Goal: Task Accomplishment & Management: Complete application form

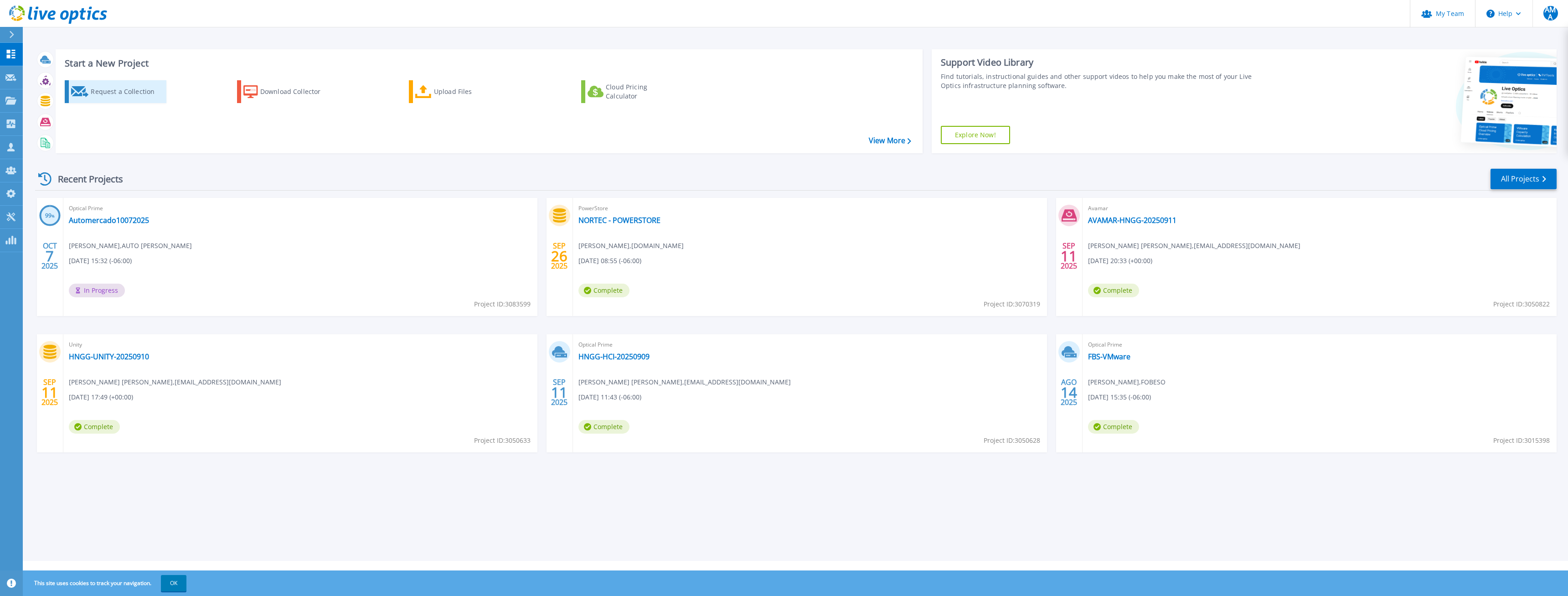
click at [121, 87] on div "Request a Collection" at bounding box center [127, 92] width 73 height 18
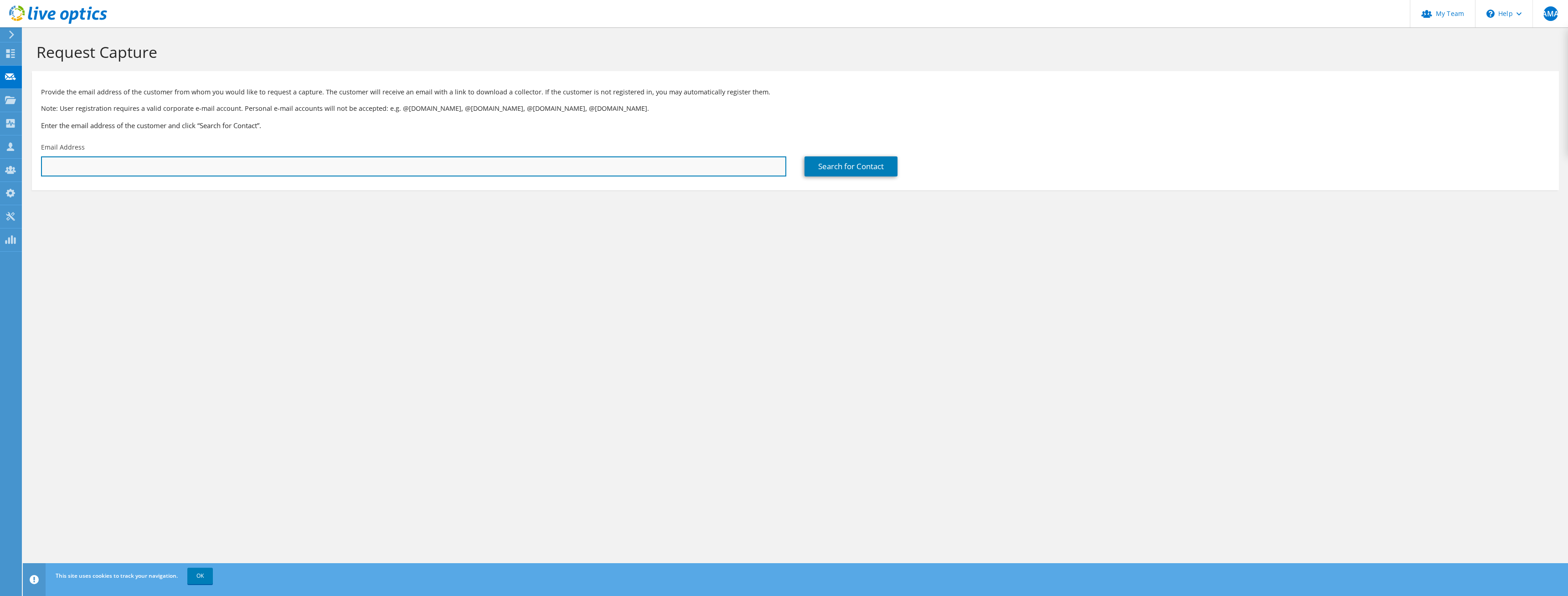
click at [682, 167] on input "text" at bounding box center [413, 166] width 745 height 20
drag, startPoint x: 85, startPoint y: 167, endPoint x: 1, endPoint y: 170, distance: 84.1
click at [41, 170] on input "lovares" at bounding box center [413, 166] width 745 height 20
paste input "[EMAIL_ADDRESS][DOMAIN_NAME]"
type input "[EMAIL_ADDRESS][DOMAIN_NAME]"
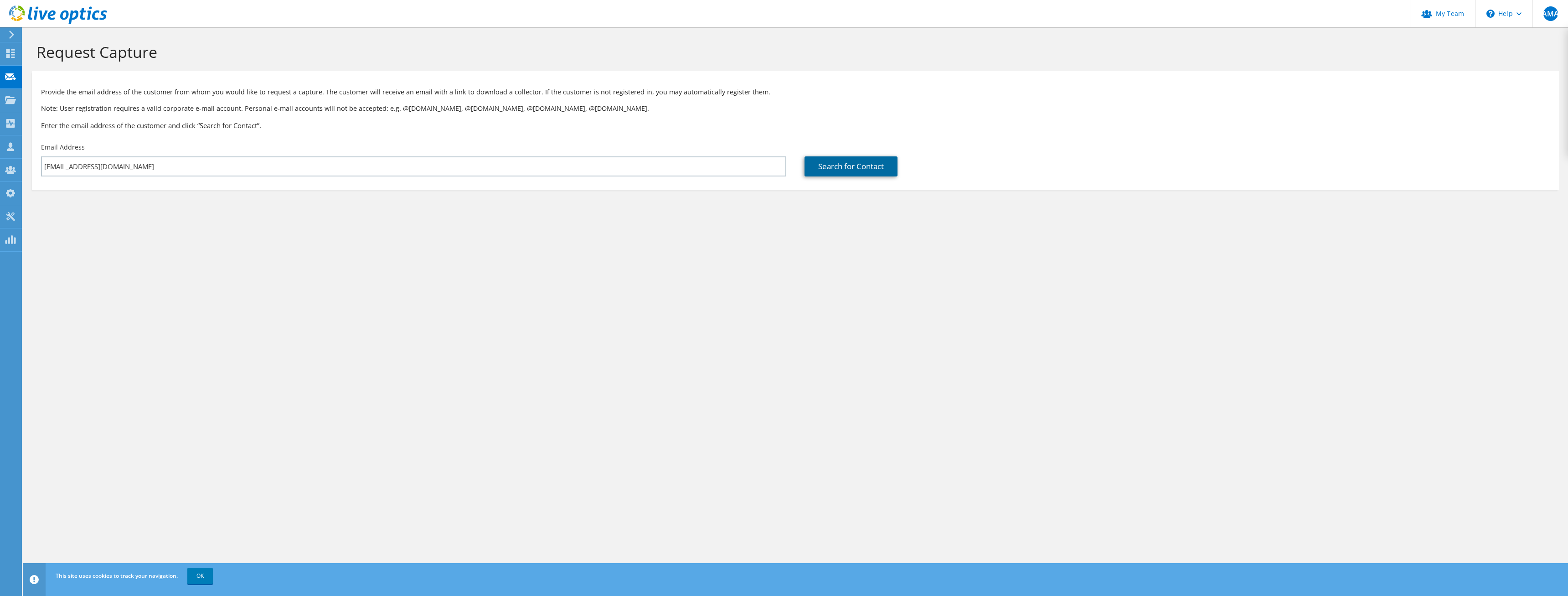
click at [875, 169] on link "Search for Contact" at bounding box center [851, 166] width 93 height 20
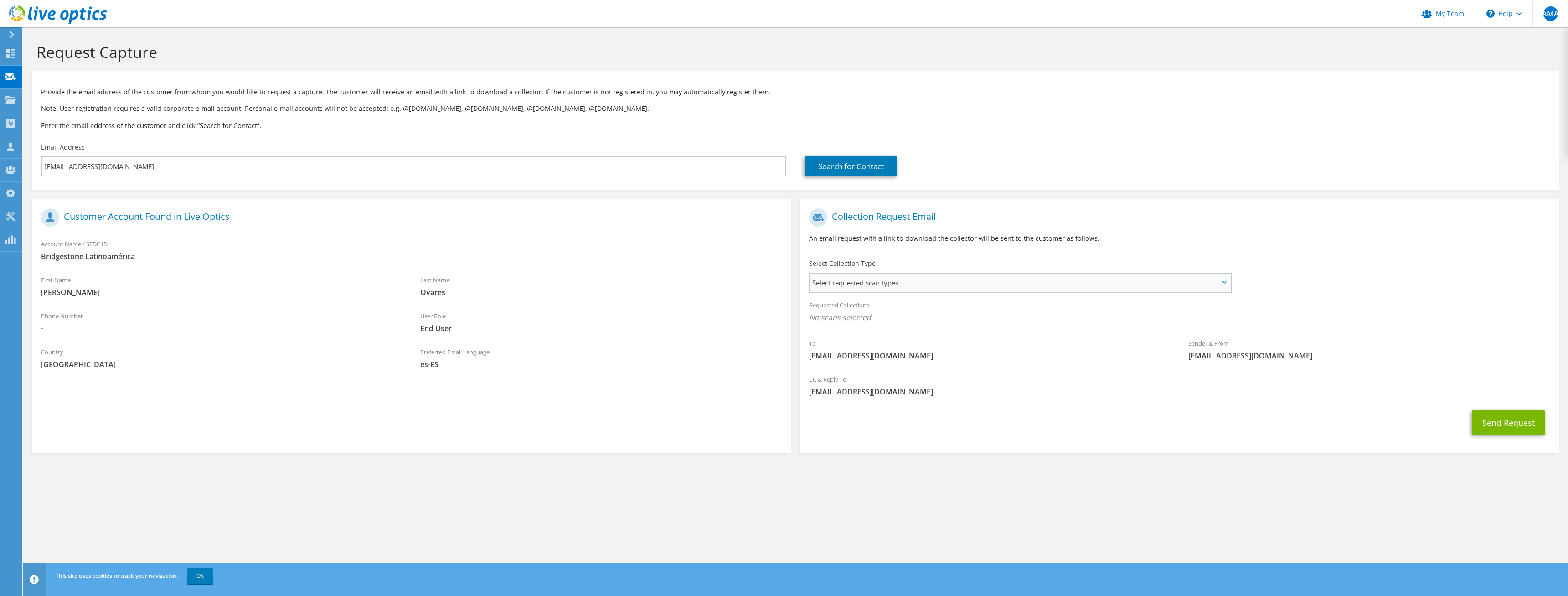
click at [984, 273] on div "Select requested scan types Server Virtualization Optical Prime AWS Nutanix SC" at bounding box center [1020, 282] width 422 height 20
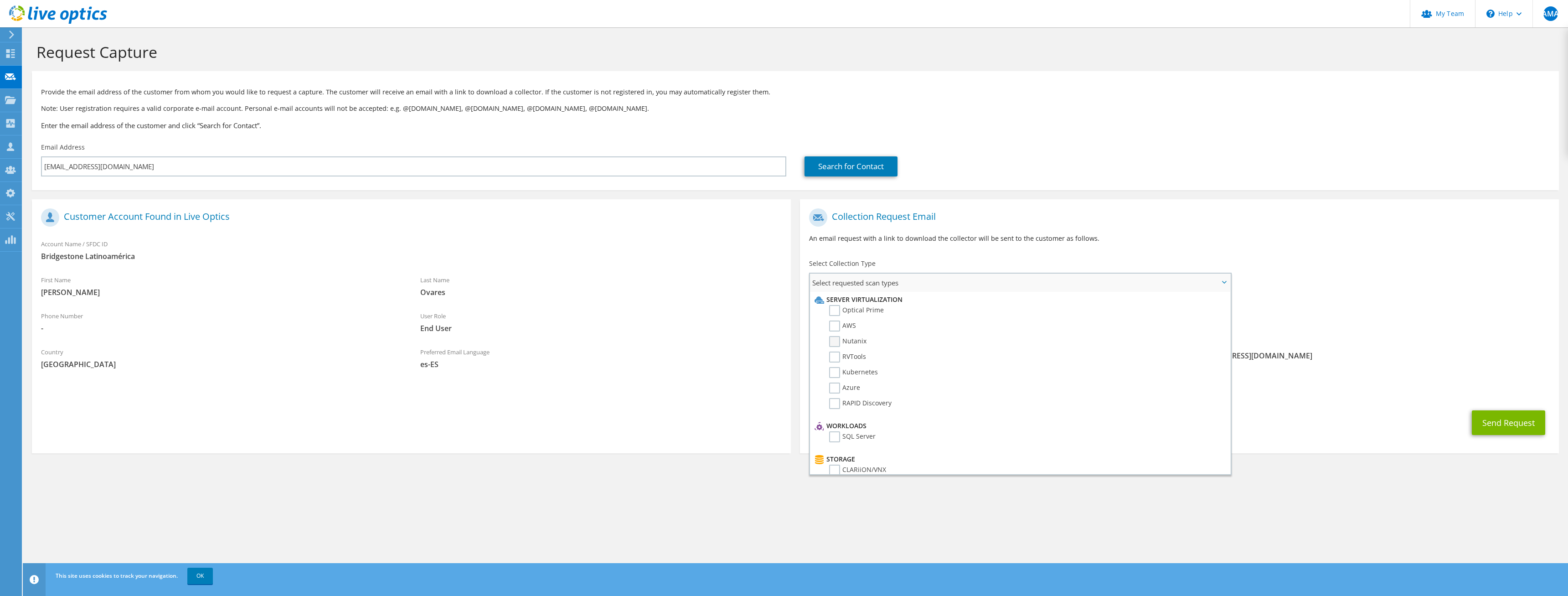
click at [843, 340] on label "Nutanix" at bounding box center [847, 342] width 37 height 11
click at [0, 0] on input "Nutanix" at bounding box center [0, 0] width 0 height 0
click at [1339, 292] on div "To [EMAIL_ADDRESS][DOMAIN_NAME] Sender & From [EMAIL_ADDRESS][DOMAIN_NAME]" at bounding box center [1179, 288] width 759 height 169
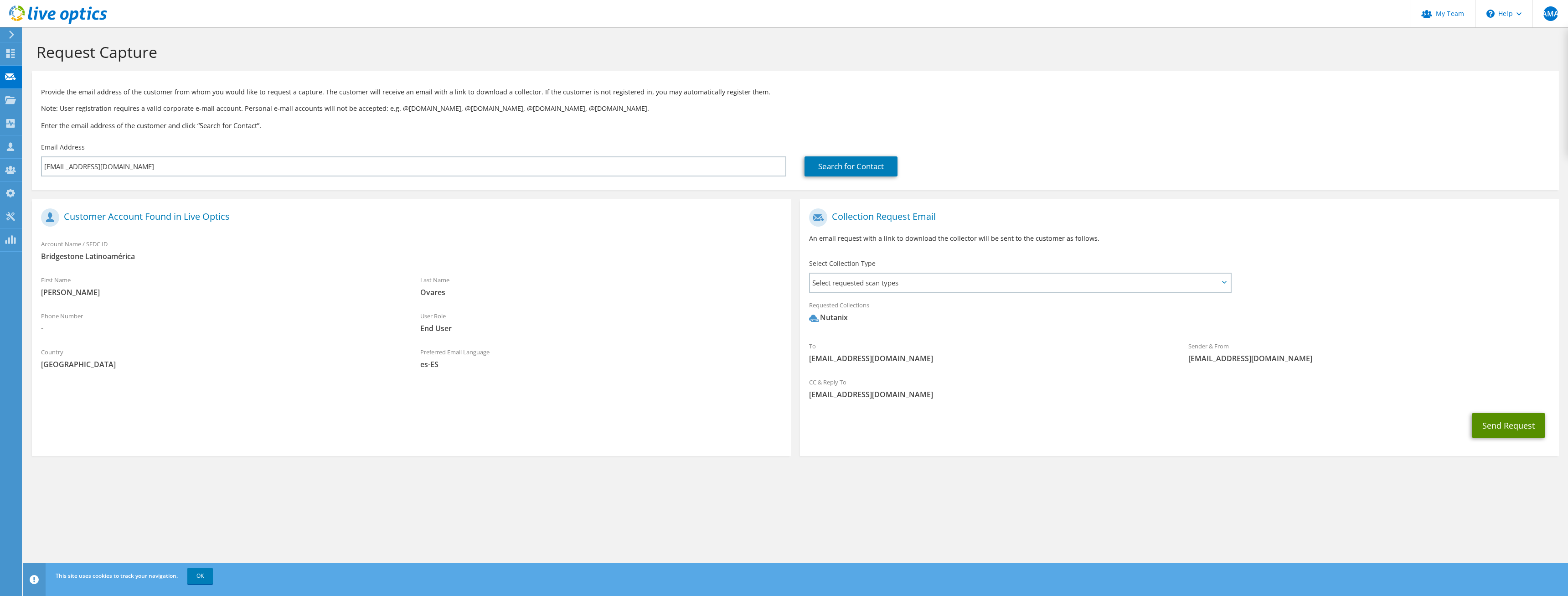
click at [1503, 424] on button "Send Request" at bounding box center [1508, 425] width 74 height 24
